Goal: Information Seeking & Learning: Learn about a topic

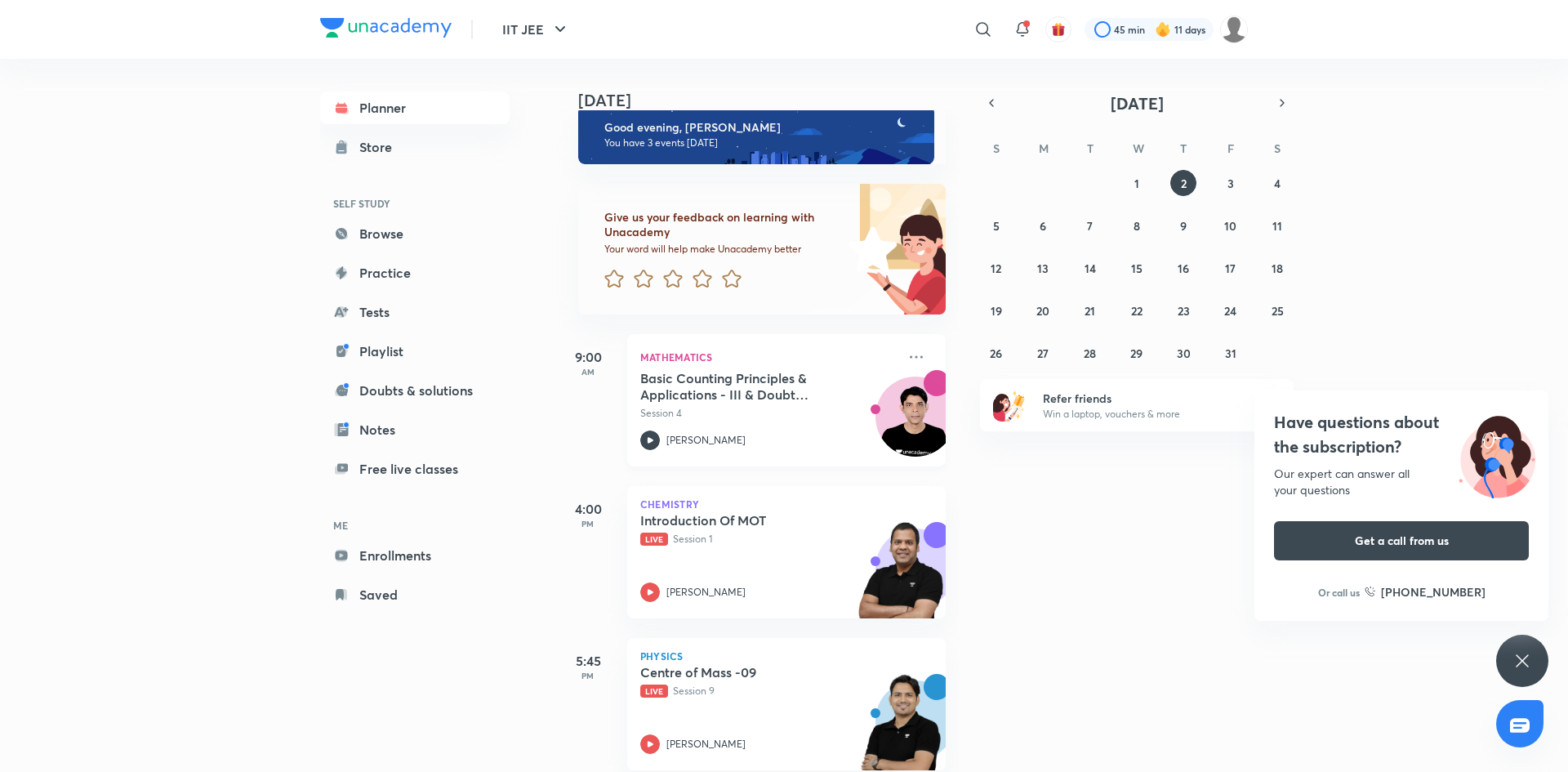
scroll to position [34, 0]
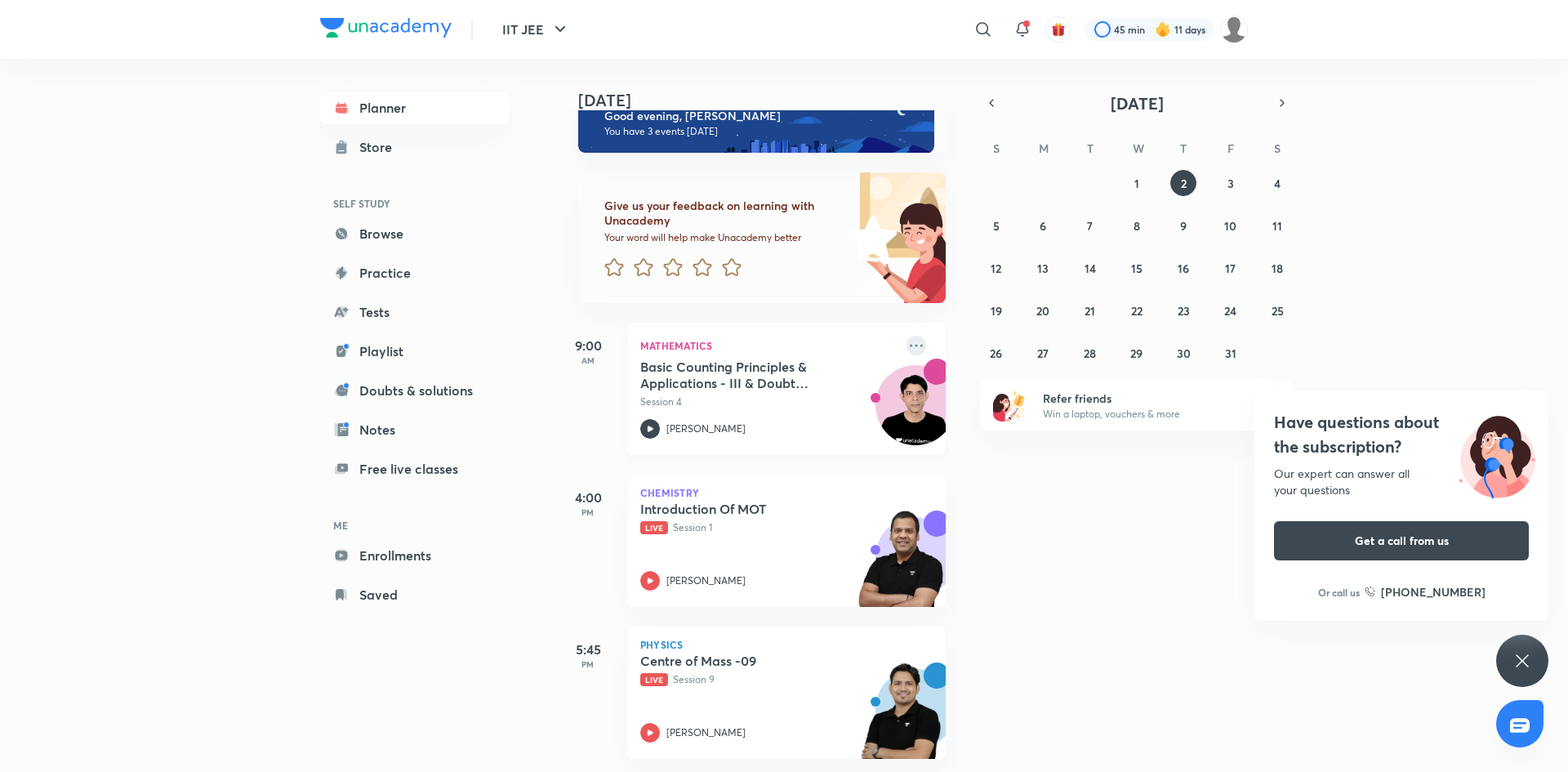
click at [921, 345] on icon at bounding box center [917, 345] width 13 height 2
click at [1044, 464] on p "View educator" at bounding box center [1043, 458] width 113 height 17
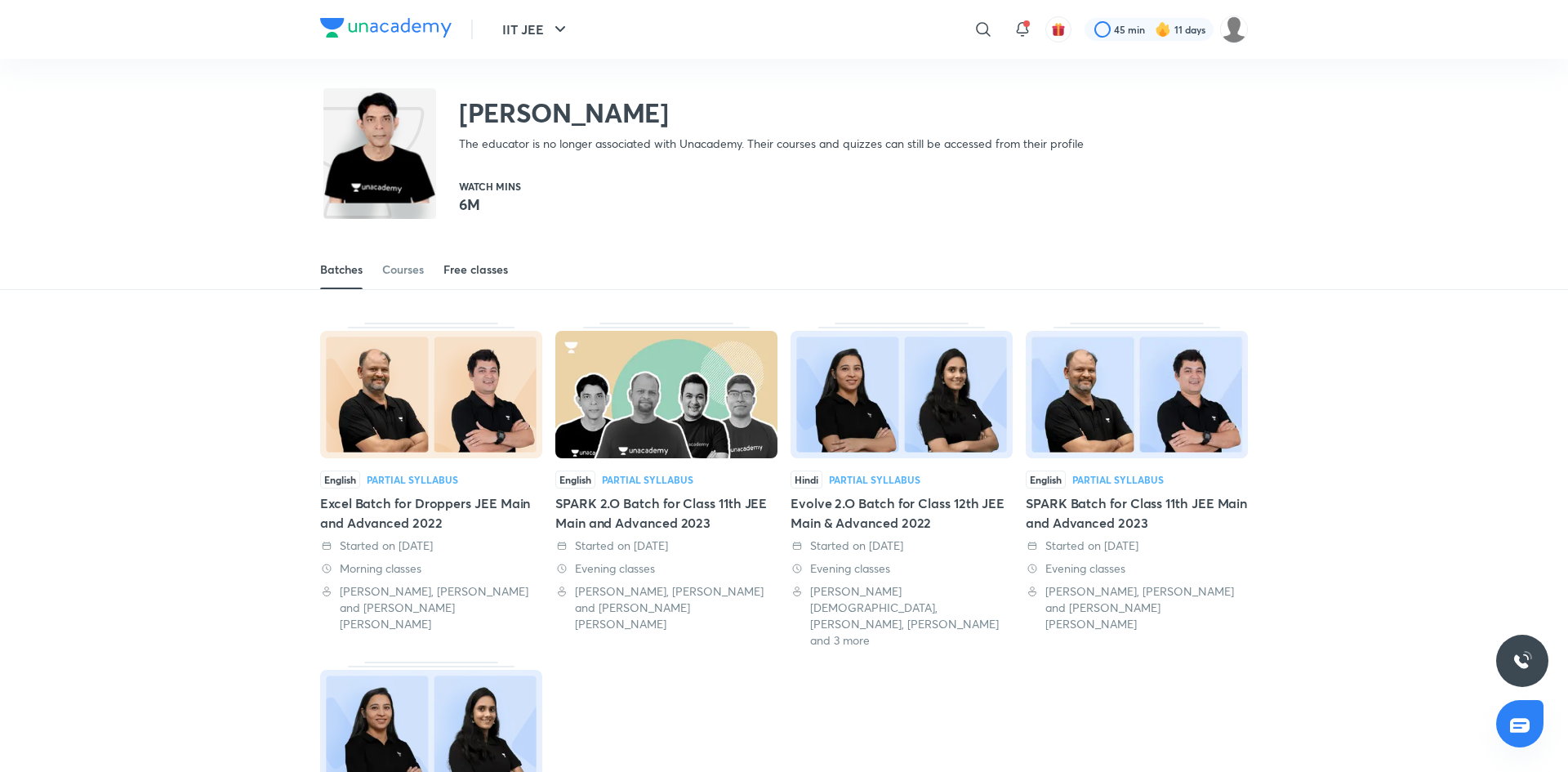
click at [484, 271] on div "Free classes" at bounding box center [475, 269] width 65 height 16
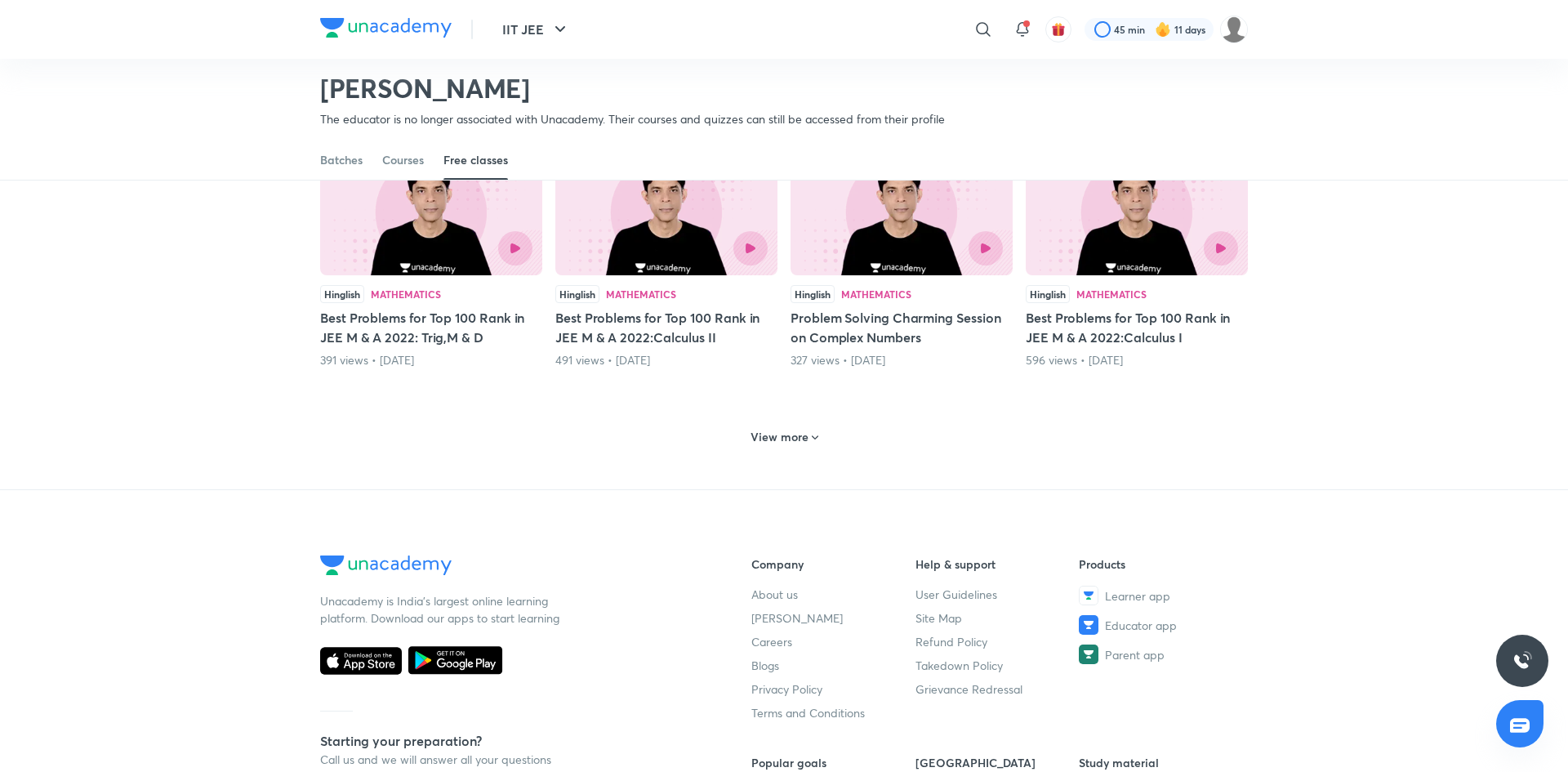
click at [790, 442] on h6 "View more" at bounding box center [779, 437] width 58 height 16
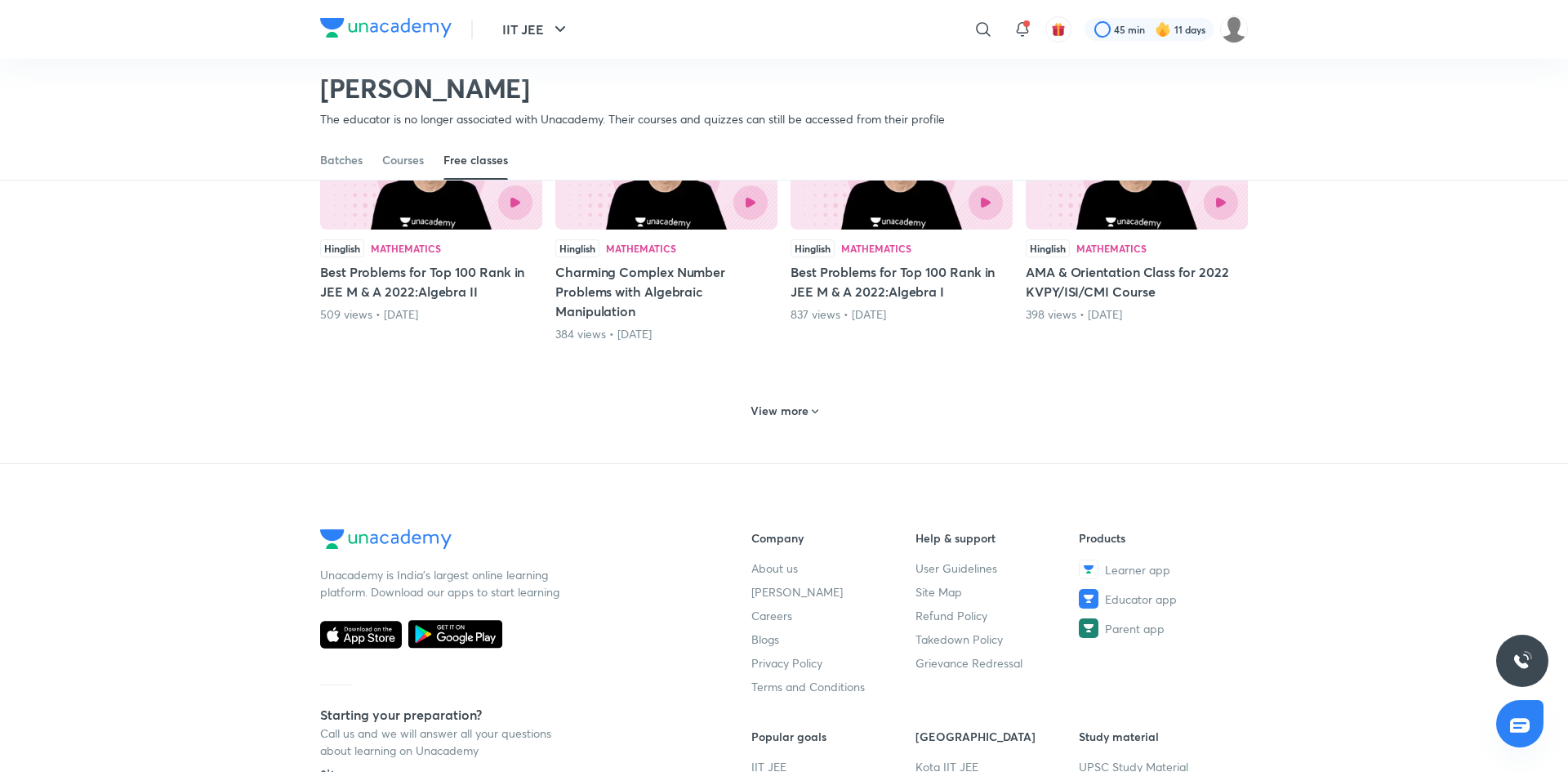
click at [799, 423] on div "View more" at bounding box center [784, 411] width 81 height 26
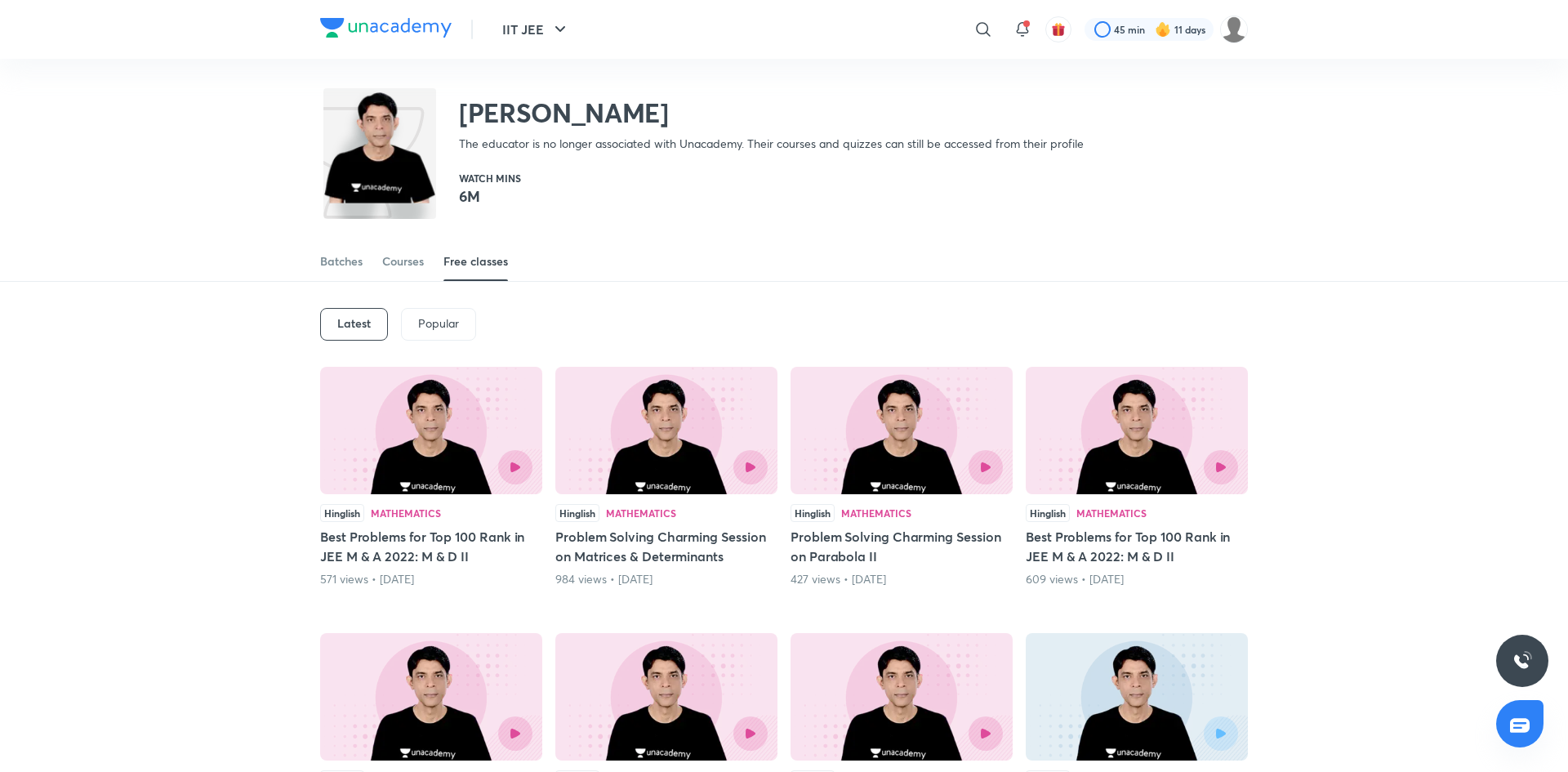
scroll to position [49, 0]
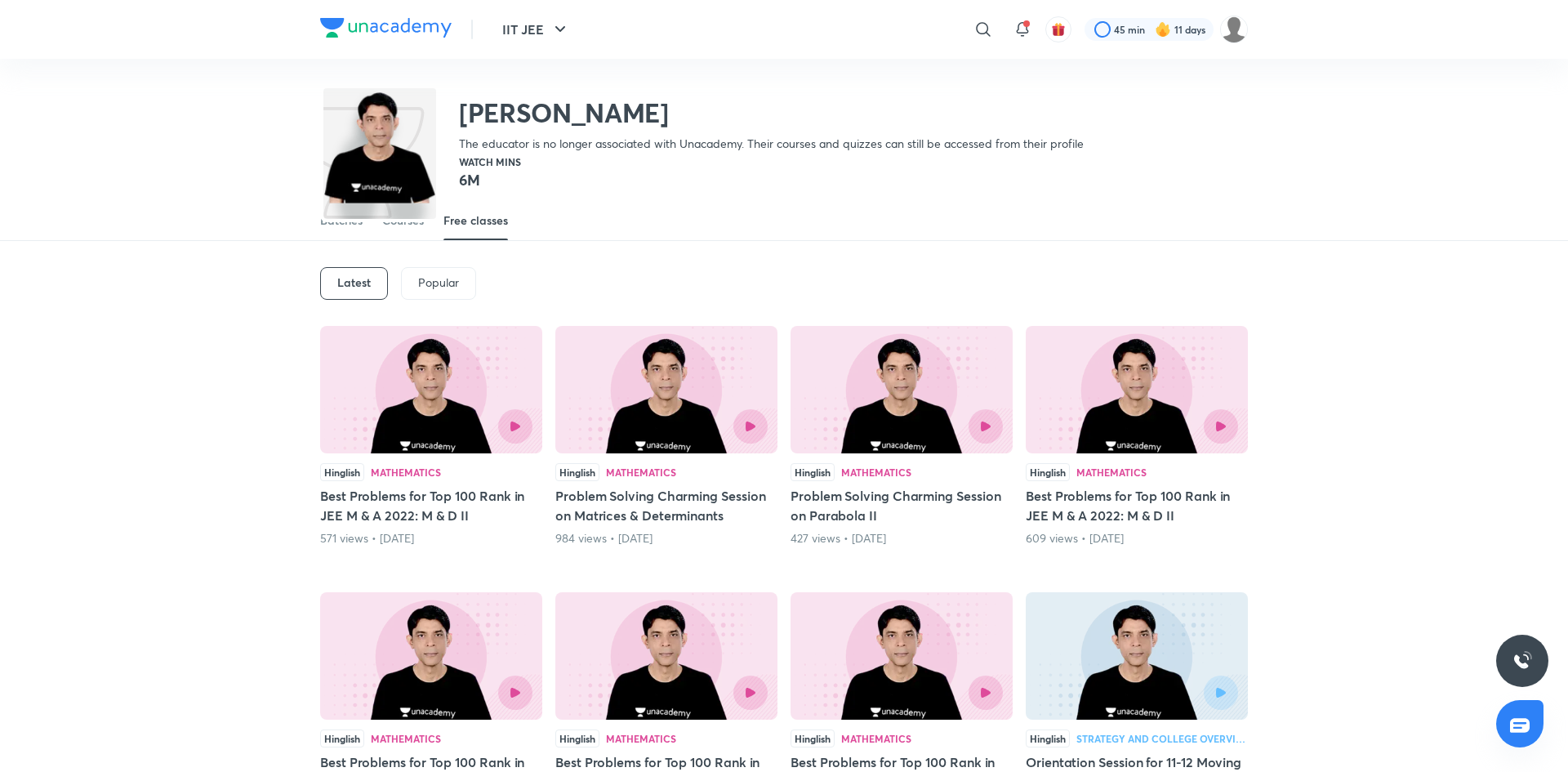
click at [448, 296] on div "Popular" at bounding box center [439, 283] width 75 height 33
click at [356, 295] on div "Latest" at bounding box center [354, 283] width 67 height 33
click at [430, 289] on p "Popular" at bounding box center [439, 282] width 41 height 13
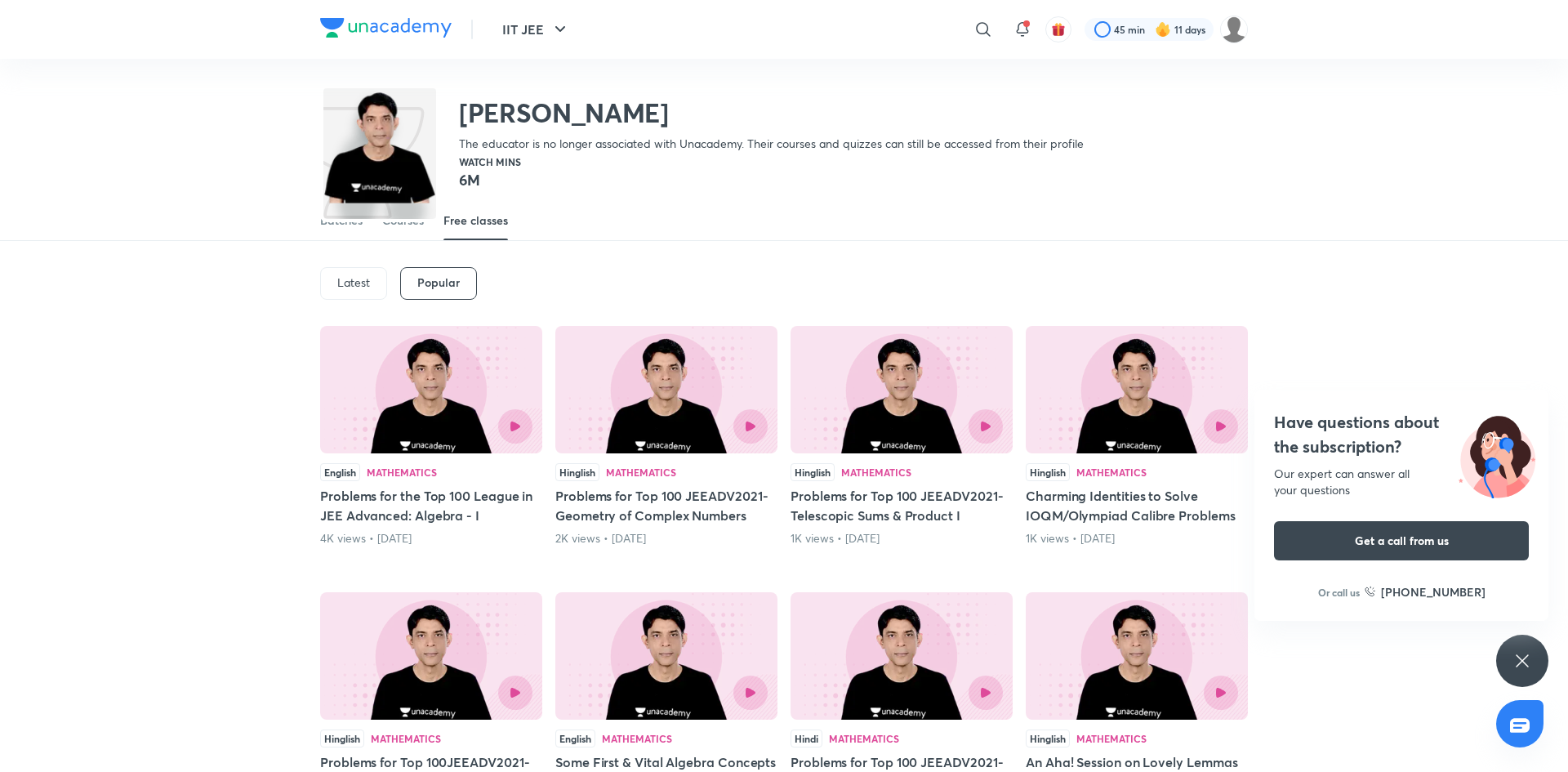
click at [456, 291] on div "Popular" at bounding box center [439, 283] width 77 height 33
click at [453, 293] on div "Popular" at bounding box center [439, 283] width 77 height 33
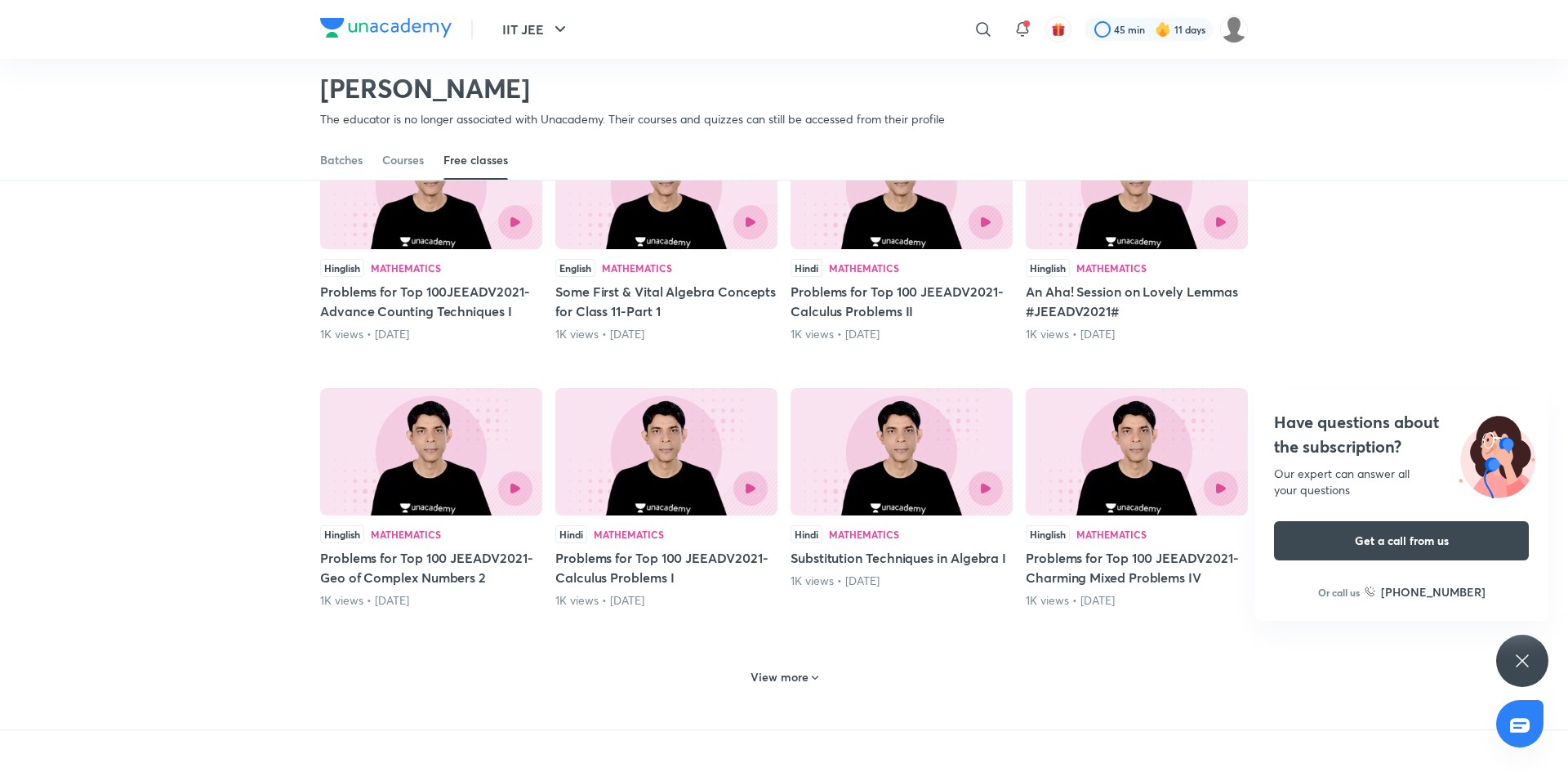
scroll to position [896, 0]
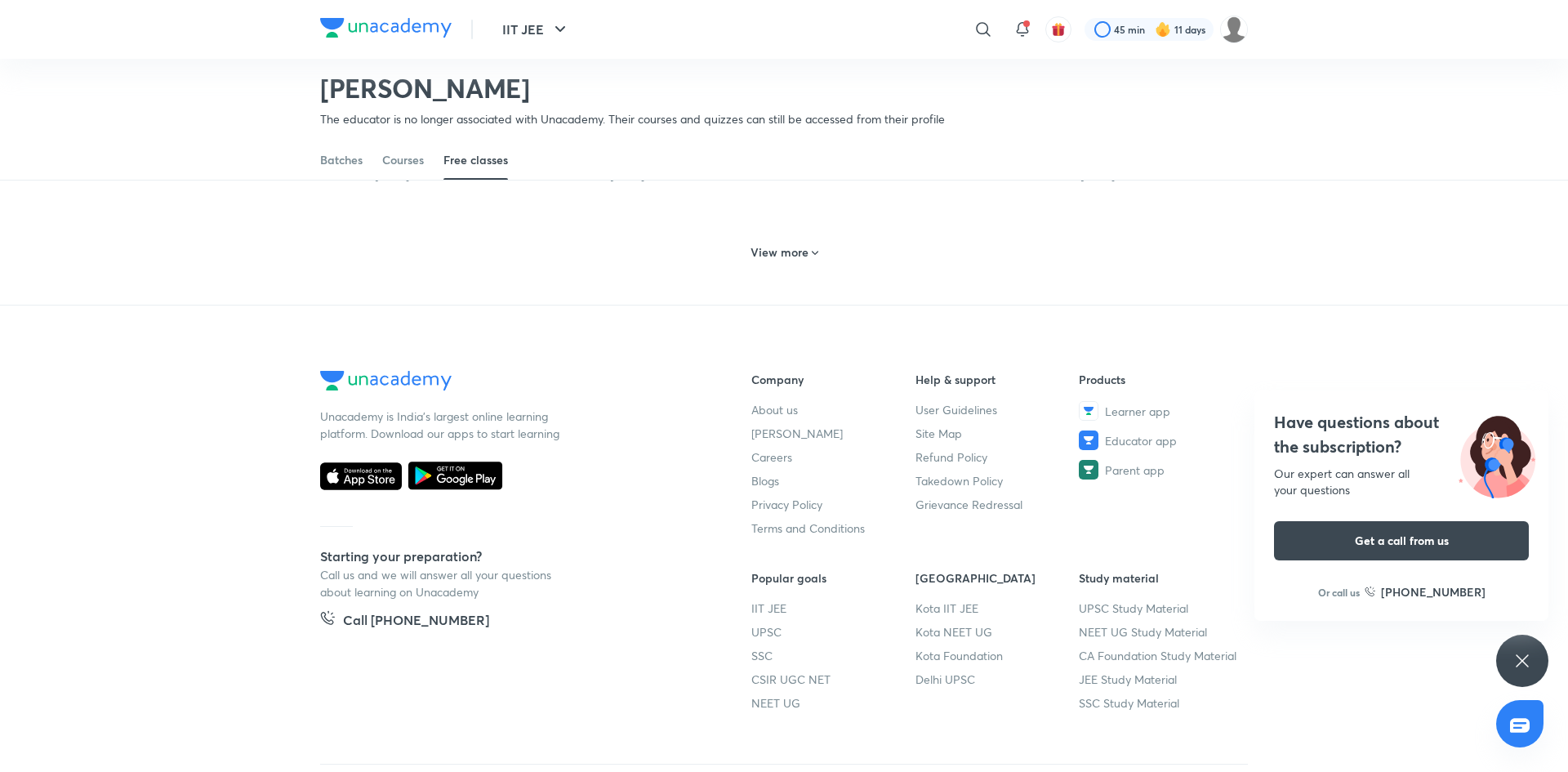
click at [786, 257] on h6 "View more" at bounding box center [779, 252] width 58 height 16
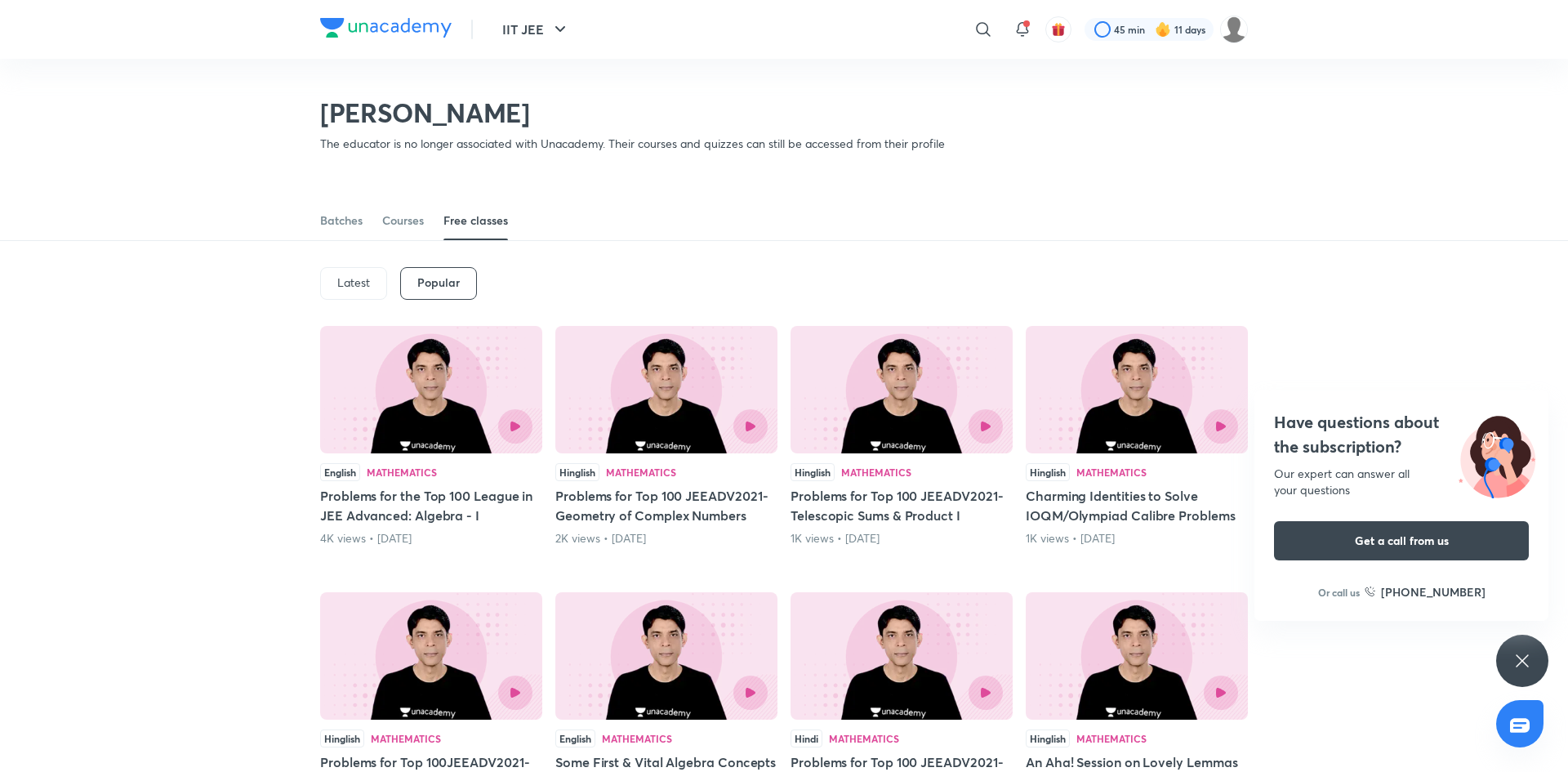
scroll to position [1211, 0]
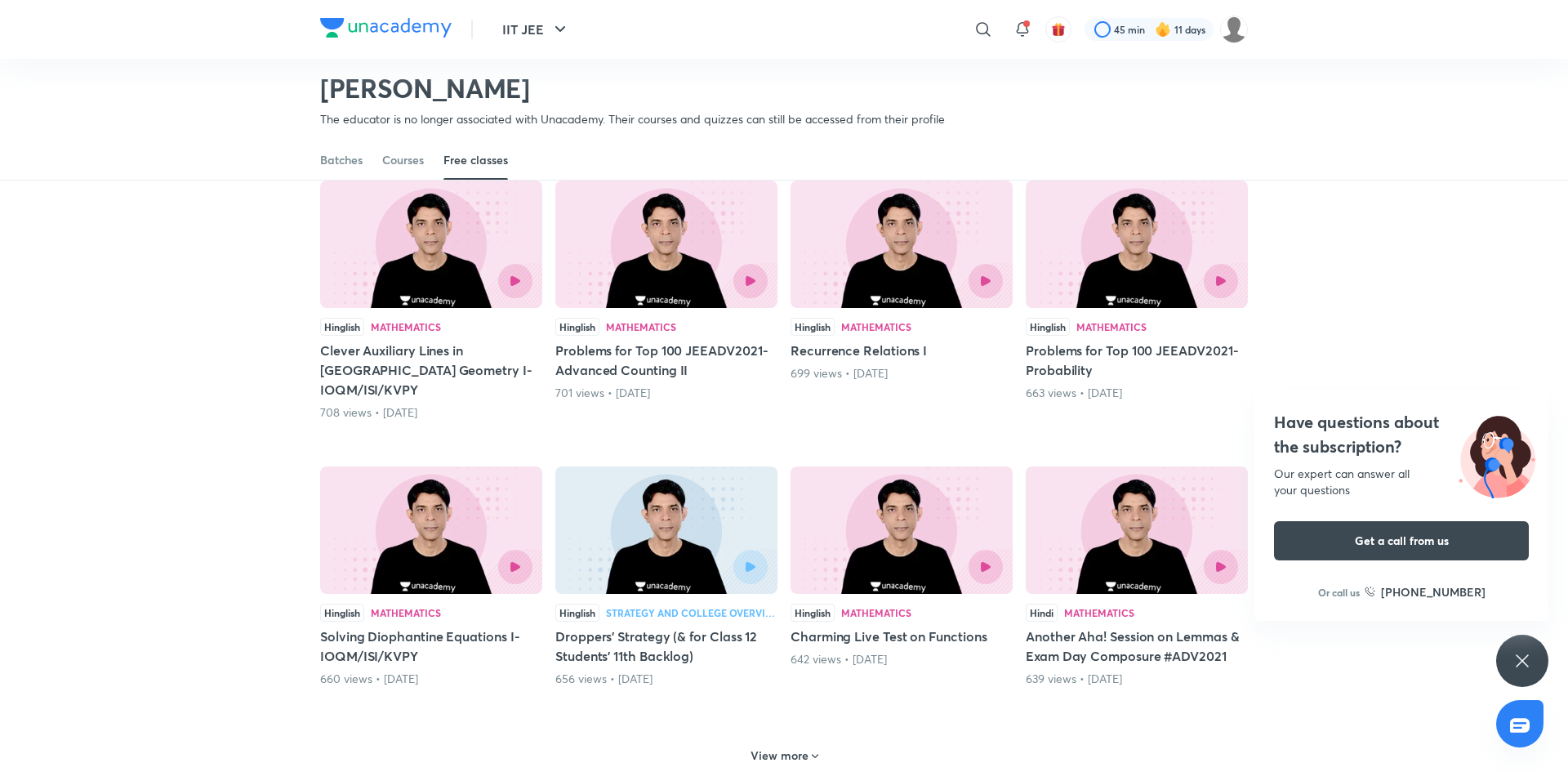
click at [903, 357] on h5 "Recurrence Relations I" at bounding box center [901, 350] width 222 height 20
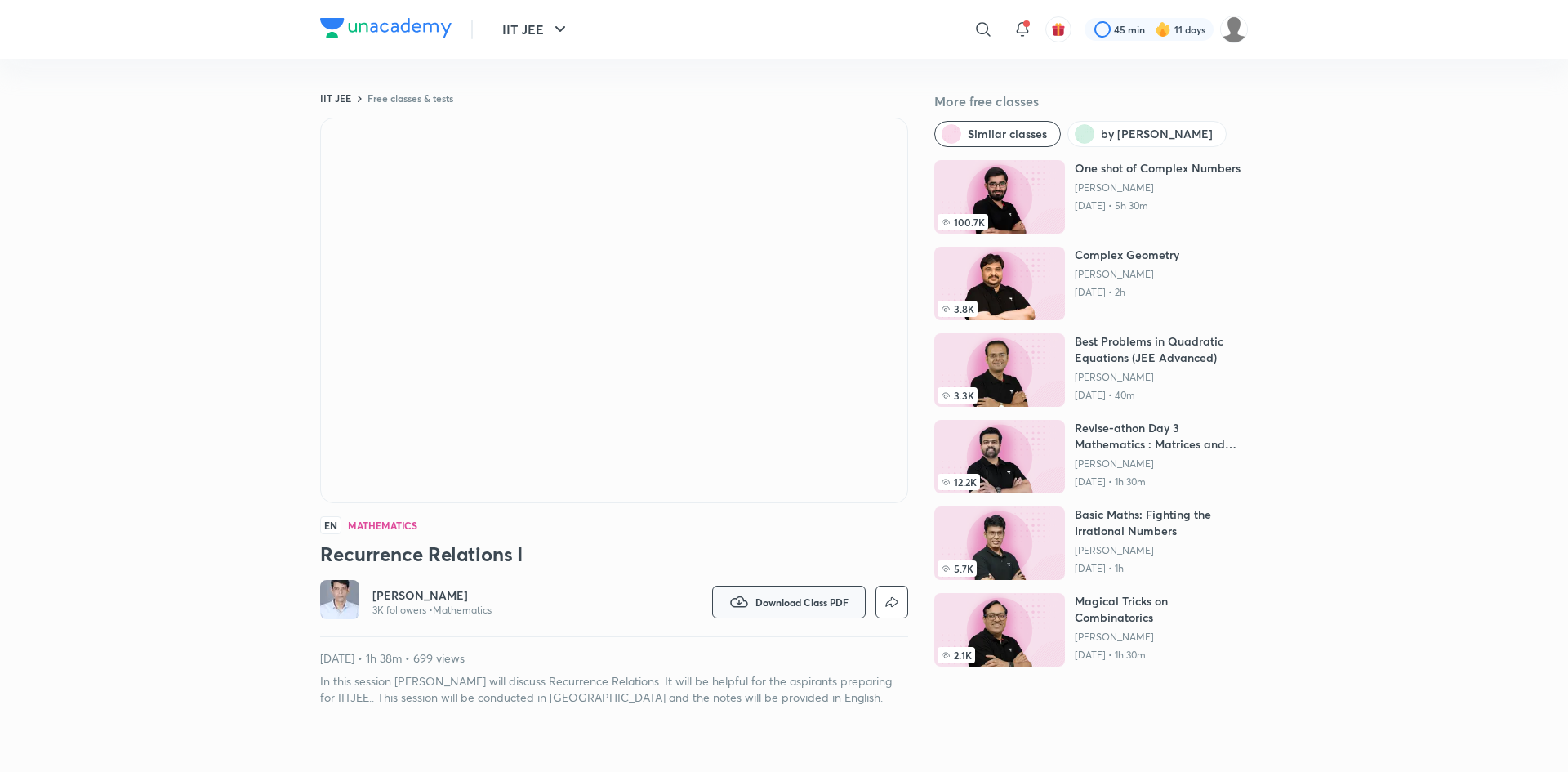
click at [818, 608] on span "Download Class PDF" at bounding box center [802, 603] width 93 height 13
click at [780, 704] on p "With annotation" at bounding box center [766, 696] width 84 height 17
